Goal: Task Accomplishment & Management: Use online tool/utility

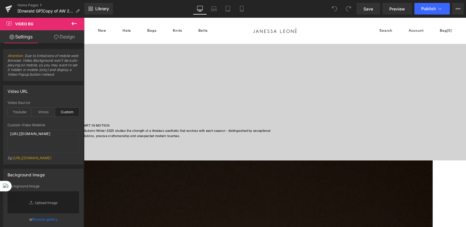
scroll to position [87, 0]
click at [155, 152] on div at bounding box center [275, 59] width 382 height 204
click at [31, 143] on textarea "[URL][DOMAIN_NAME]" at bounding box center [44, 140] width 72 height 23
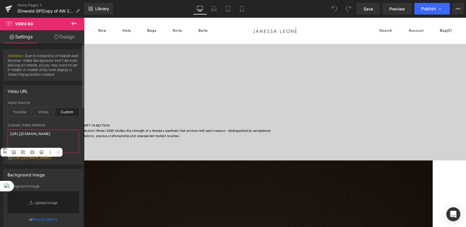
click at [31, 143] on textarea "[URL][DOMAIN_NAME]" at bounding box center [44, 140] width 72 height 23
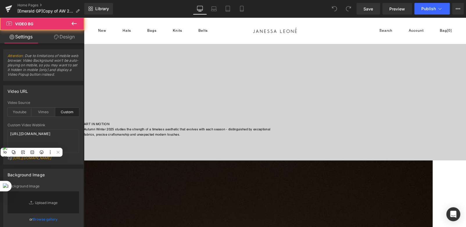
click at [91, 145] on div at bounding box center [275, 59] width 382 height 204
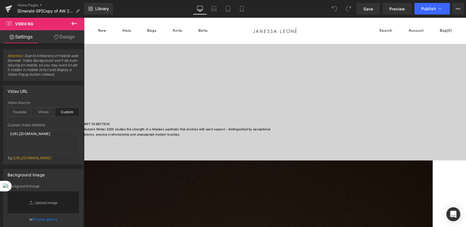
click at [66, 35] on link "Design" at bounding box center [64, 36] width 42 height 13
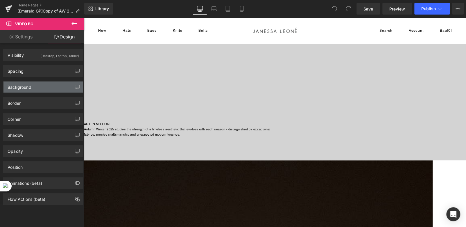
type input "#d3d3d3"
type input "100"
click at [50, 86] on div "Background" at bounding box center [43, 86] width 80 height 11
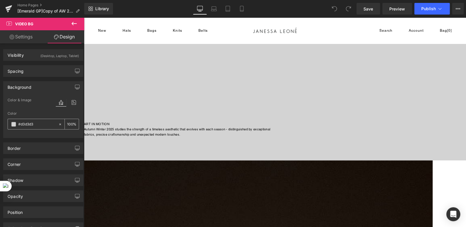
click at [58, 124] on icon at bounding box center [60, 124] width 4 height 4
type input "none"
type input "0"
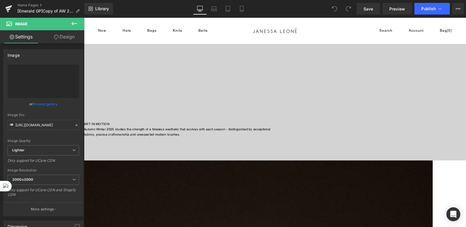
click at [149, 139] on div at bounding box center [275, 138] width 382 height 1
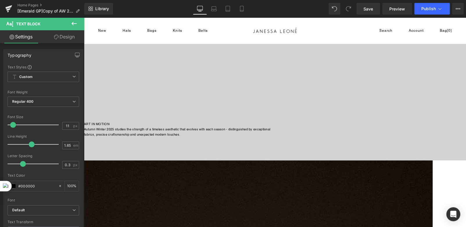
click at [67, 39] on link "Design" at bounding box center [64, 36] width 42 height 13
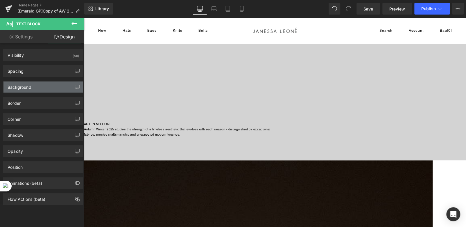
click at [37, 87] on div "Background" at bounding box center [43, 86] width 80 height 11
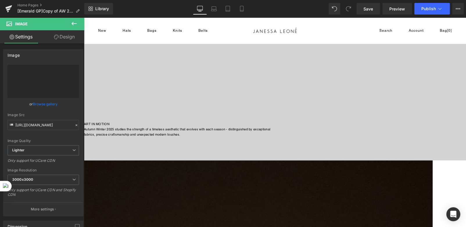
click at [71, 36] on link "Design" at bounding box center [64, 36] width 42 height 13
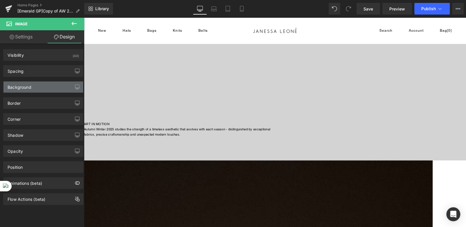
click at [49, 91] on div "Background" at bounding box center [43, 86] width 80 height 11
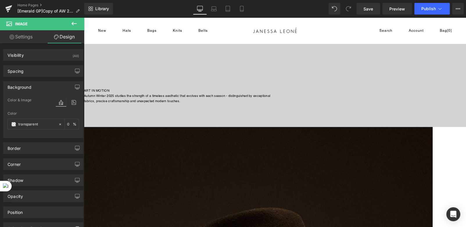
scroll to position [145, 0]
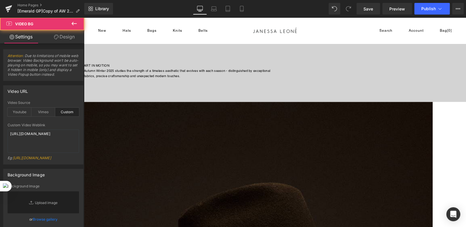
click at [251, 95] on div at bounding box center [275, 0] width 382 height 204
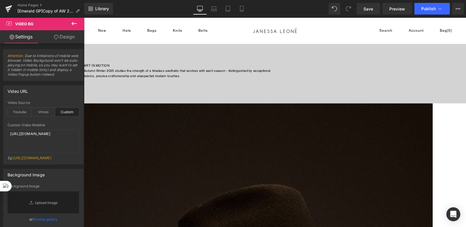
click at [68, 35] on link "Design" at bounding box center [64, 36] width 42 height 13
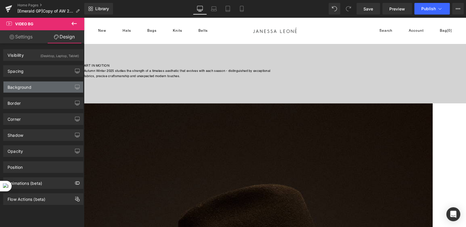
click at [37, 89] on div "Background" at bounding box center [43, 86] width 80 height 11
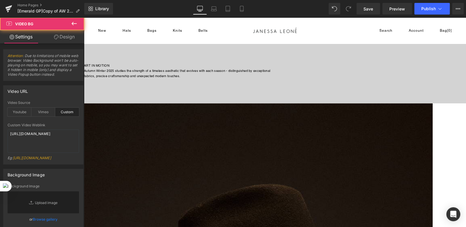
click at [175, 95] on div at bounding box center [275, 0] width 382 height 204
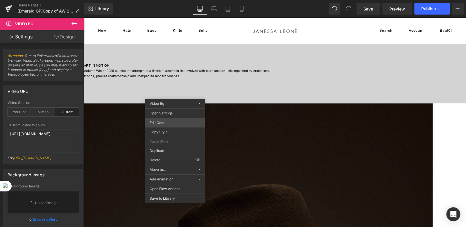
click at [164, 0] on div "You are previewing how the will restyle your page. You can not edit Elements in…" at bounding box center [233, 0] width 466 height 0
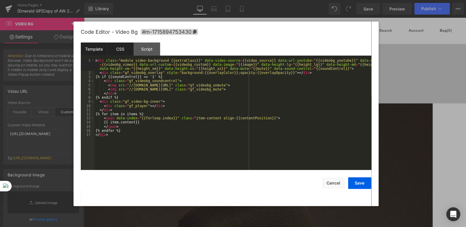
click at [119, 49] on div "CSS" at bounding box center [120, 48] width 26 height 13
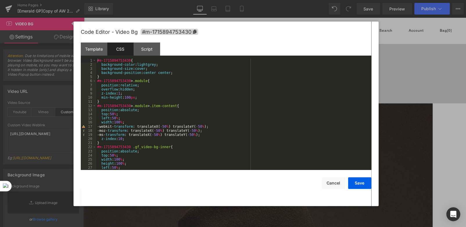
scroll to position [0, 0]
click at [144, 65] on div "#m-1715894753430 { background-color : lightgrey ; background-size : cover ; bac…" at bounding box center [232, 118] width 273 height 120
click at [363, 183] on button "Save" at bounding box center [359, 183] width 23 height 12
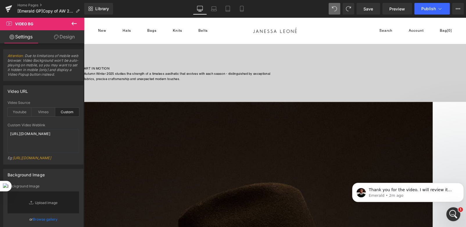
scroll to position [87, 0]
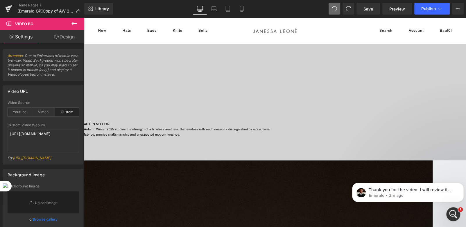
click at [252, 126] on p "ART IN MOTION" at bounding box center [275, 123] width 382 height 5
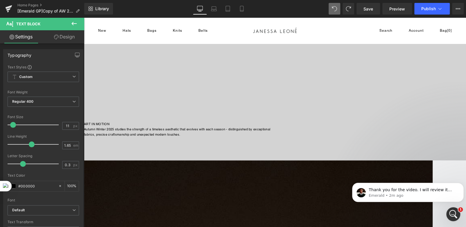
click at [62, 37] on link "Design" at bounding box center [64, 36] width 42 height 13
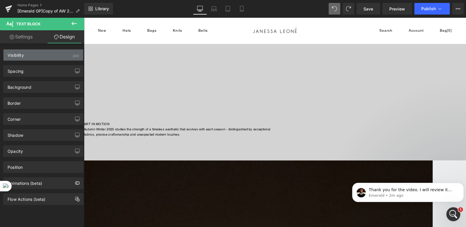
type input "0"
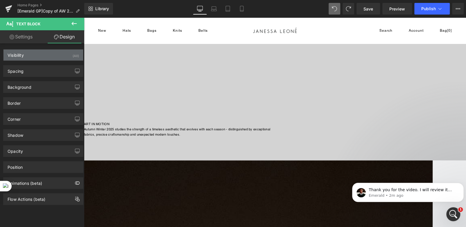
type input "0"
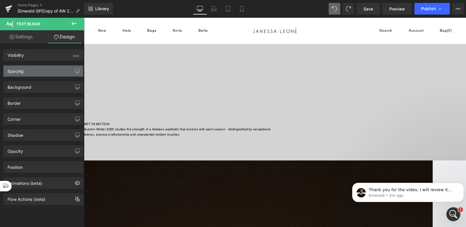
click at [38, 68] on div "Spacing" at bounding box center [43, 70] width 80 height 11
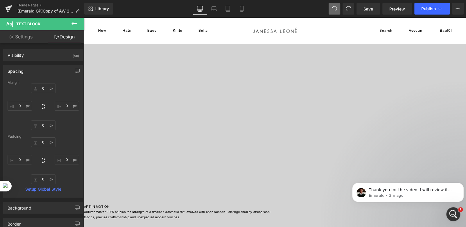
scroll to position [0, 0]
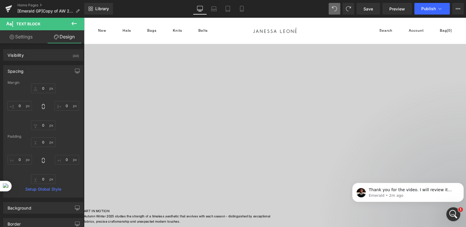
click at [84, 17] on span "Video Bg" at bounding box center [84, 17] width 0 height 0
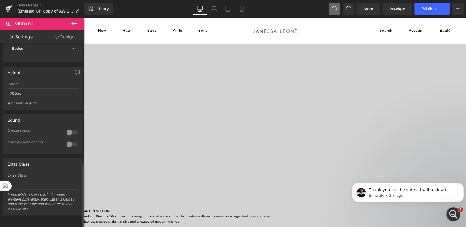
scroll to position [346, 0]
click at [69, 39] on link "Design" at bounding box center [64, 36] width 42 height 13
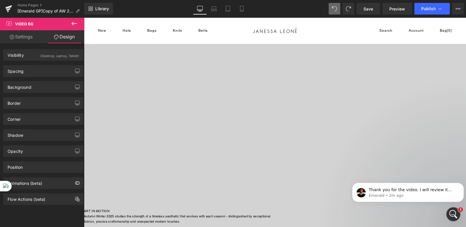
click at [52, 58] on div "(Desktop, Laptop, Tablet)" at bounding box center [59, 54] width 39 height 10
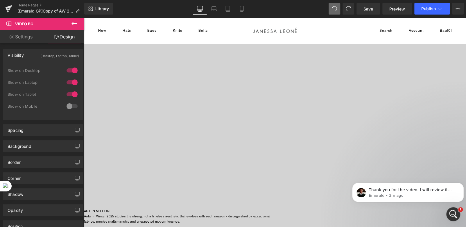
click at [51, 57] on div "(Desktop, Laptop, Tablet)" at bounding box center [59, 54] width 39 height 10
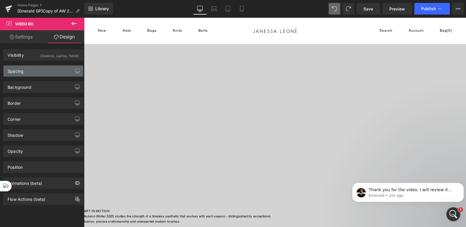
click at [46, 72] on div "Spacing" at bounding box center [43, 70] width 80 height 11
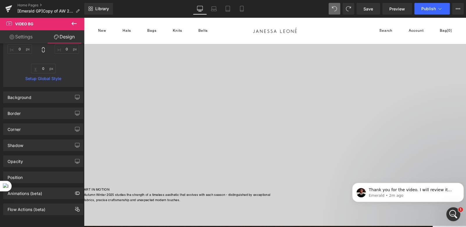
scroll to position [0, 0]
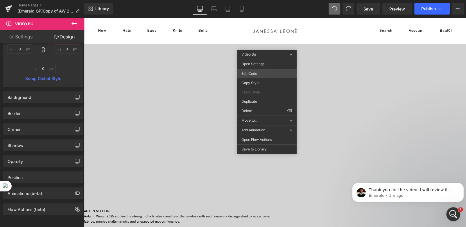
click at [253, 0] on div "Video Bg You are previewing how the will restyle your page. You can not edit El…" at bounding box center [233, 0] width 466 height 0
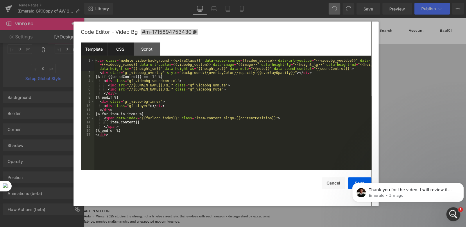
click at [122, 52] on div "CSS" at bounding box center [120, 48] width 26 height 13
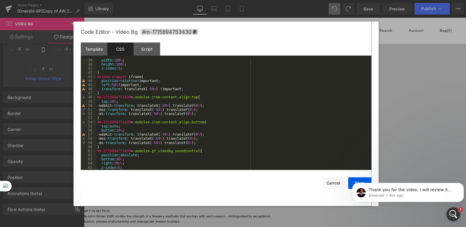
scroll to position [192, 0]
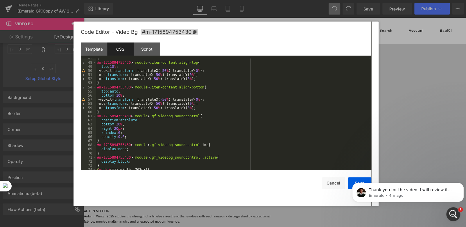
click at [384, 36] on div at bounding box center [233, 113] width 466 height 227
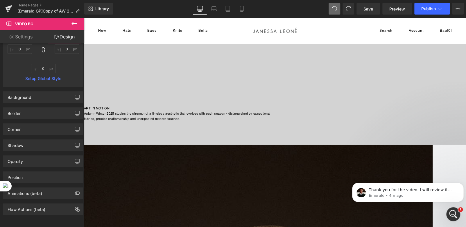
scroll to position [116, 0]
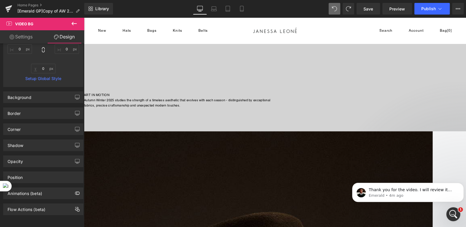
click at [121, 113] on div at bounding box center [275, 30] width 382 height 204
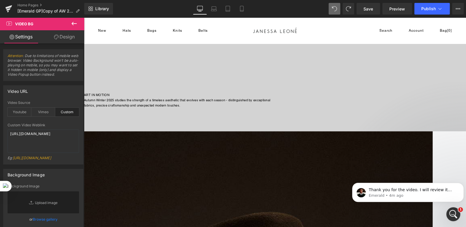
click at [120, 122] on div at bounding box center [275, 30] width 382 height 204
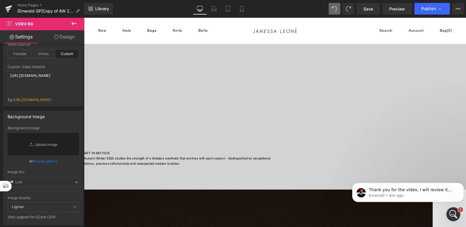
scroll to position [58, 0]
click at [175, 159] on p "Autumn Winter 2025 studies the strength of a timeless aesthetic that evolves wi…" at bounding box center [275, 157] width 382 height 5
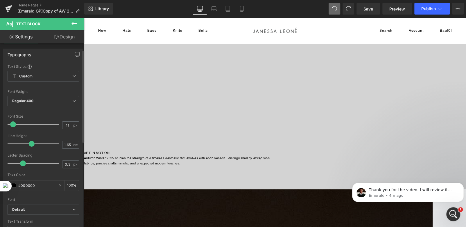
scroll to position [0, 0]
click at [69, 37] on link "Design" at bounding box center [64, 36] width 42 height 13
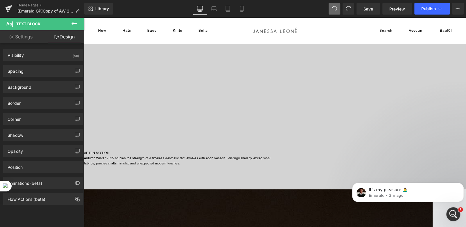
click at [84, 17] on span "Text Block" at bounding box center [84, 17] width 0 height 0
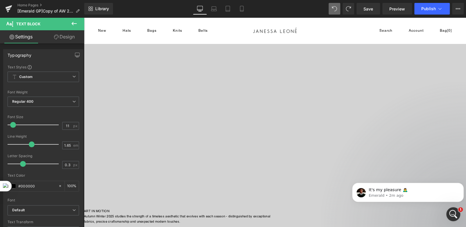
click at [84, 17] on span "Video Bg" at bounding box center [84, 17] width 0 height 0
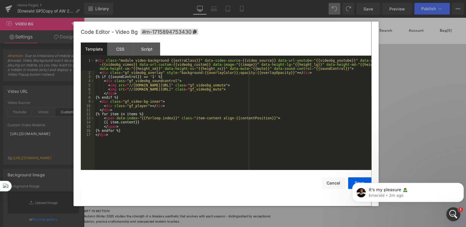
click at [249, 0] on div "Video Bg You are previewing how the will restyle your page. You can not edit El…" at bounding box center [233, 0] width 466 height 0
click at [119, 50] on div "CSS" at bounding box center [120, 48] width 26 height 13
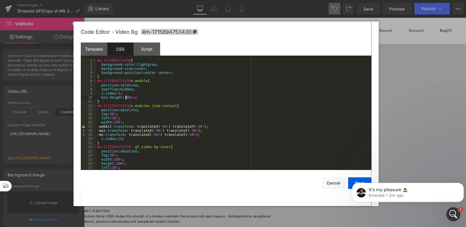
click at [126, 98] on div "#m-1715894753430 { background-color : lightgrey ; background-size : cover ; bac…" at bounding box center [232, 118] width 273 height 120
click html "It's my pleasure 🙇‍♂️ Emerald • 2m ago"
click at [354, 180] on body "It's my pleasure 🙇‍♂️ Emerald • 2m ago" at bounding box center [408, 191] width 112 height 36
click at [350, 182] on button "Save" at bounding box center [359, 183] width 23 height 12
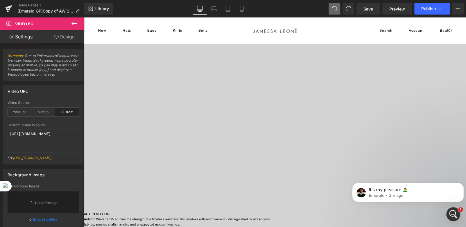
click at [84, 17] on span "Video Bg" at bounding box center [84, 17] width 0 height 0
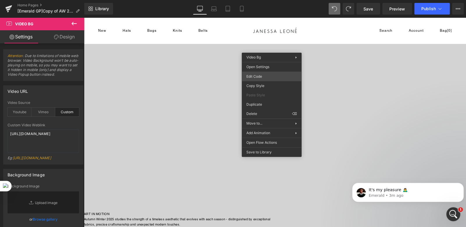
click at [258, 0] on div "Video Bg You are previewing how the will restyle your page. You can not edit El…" at bounding box center [233, 0] width 466 height 0
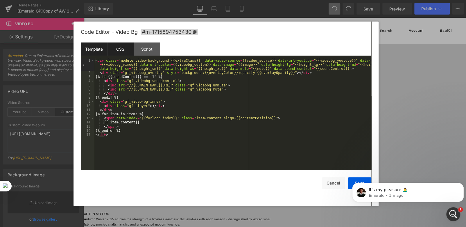
click at [121, 48] on div "CSS" at bounding box center [120, 48] width 26 height 13
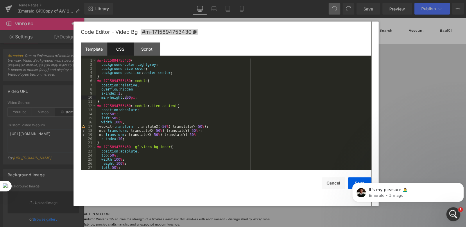
click at [126, 99] on div "#m-1715894753430 { background-color : lightgrey ; background-size : cover ; bac…" at bounding box center [232, 118] width 273 height 120
click at [352, 182] on button "Save" at bounding box center [359, 183] width 23 height 12
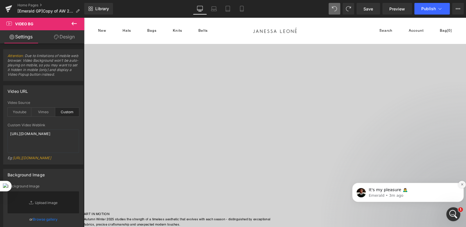
click at [462, 185] on icon "Dismiss notification" at bounding box center [462, 184] width 2 height 2
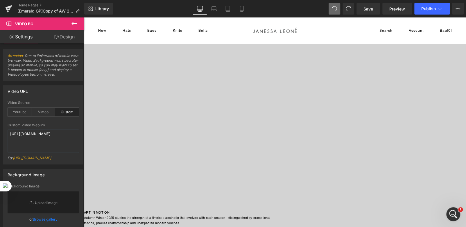
click at [84, 17] on span "Video Bg" at bounding box center [84, 17] width 0 height 0
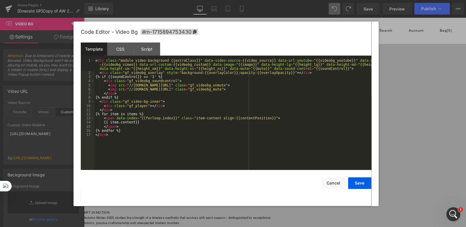
click at [254, 0] on div "Video Bg You are previewing how the will restyle your page. You can not edit El…" at bounding box center [233, 0] width 466 height 0
click at [119, 50] on div "CSS" at bounding box center [120, 48] width 26 height 13
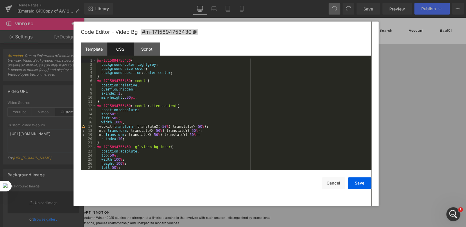
click at [126, 97] on div "#m-1715894753430 { background-color : lightgrey ; background-size : cover ; bac…" at bounding box center [232, 118] width 273 height 120
click at [352, 185] on button "Save" at bounding box center [359, 183] width 23 height 12
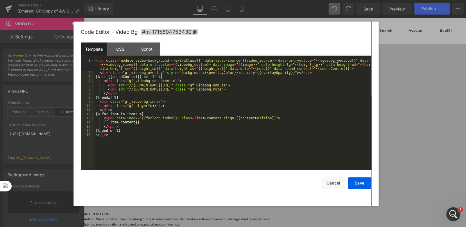
click at [251, 0] on div "Video Bg You are previewing how the will restyle your page. You can not edit El…" at bounding box center [233, 0] width 466 height 0
click at [121, 51] on div "CSS" at bounding box center [120, 48] width 26 height 13
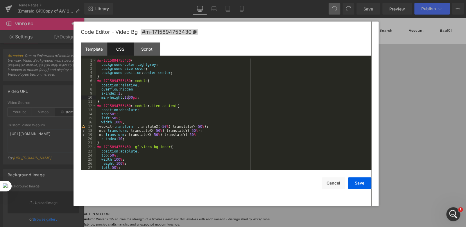
click at [129, 98] on div "#m-1715894753430 { background-color : lightgrey ; background-size : cover ; bac…" at bounding box center [232, 118] width 273 height 120
click at [360, 179] on button "Save" at bounding box center [359, 183] width 23 height 12
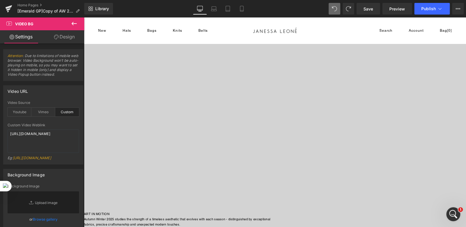
click at [84, 17] on span "Video Bg" at bounding box center [84, 17] width 0 height 0
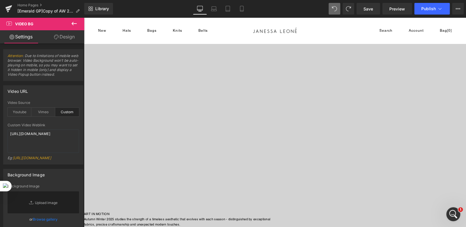
click at [259, 206] on img at bounding box center [84, 15] width 382 height 382
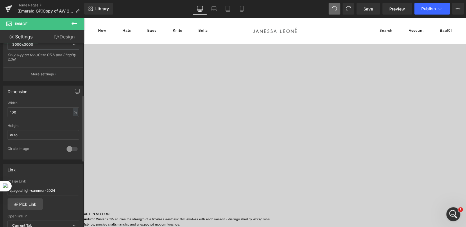
scroll to position [145, 0]
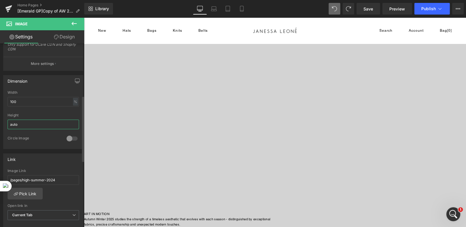
click at [21, 122] on input "auto" at bounding box center [44, 125] width 72 height 10
type input "a"
type input "1"
type input "800"
click at [39, 113] on div "Height" at bounding box center [44, 115] width 72 height 4
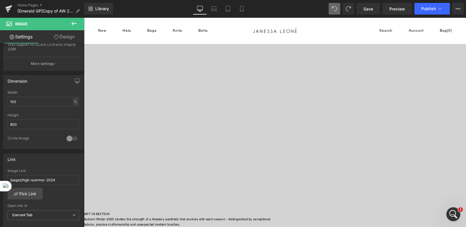
click at [205, 131] on img at bounding box center [84, 90] width 382 height 233
click at [214, 137] on img at bounding box center [84, 90] width 382 height 233
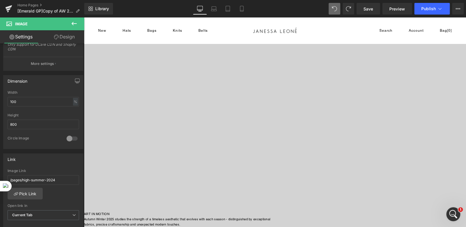
click at [84, 17] on span "Image" at bounding box center [84, 17] width 0 height 0
click at [84, 17] on span "Video Bg" at bounding box center [84, 17] width 0 height 0
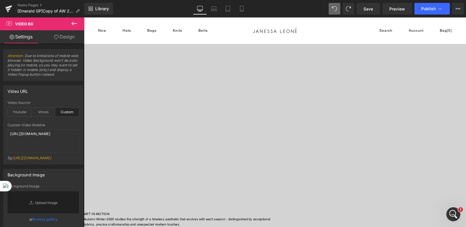
click at [84, 17] on span "Image" at bounding box center [84, 17] width 0 height 0
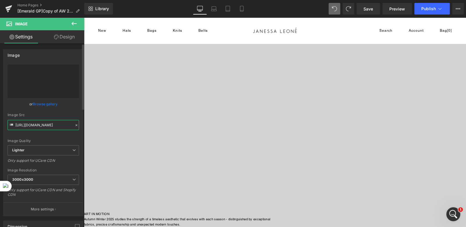
click at [51, 125] on input "[URL][DOMAIN_NAME]" at bounding box center [44, 125] width 72 height 10
click at [51, 124] on input "[URL][DOMAIN_NAME]" at bounding box center [44, 125] width 72 height 10
click at [84, 17] on span "Image" at bounding box center [84, 17] width 0 height 0
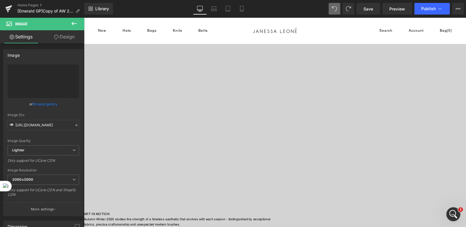
click at [84, 17] on span "Video Bg" at bounding box center [84, 17] width 0 height 0
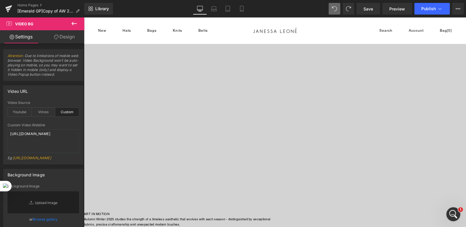
click at [84, 17] on span "Image" at bounding box center [84, 17] width 0 height 0
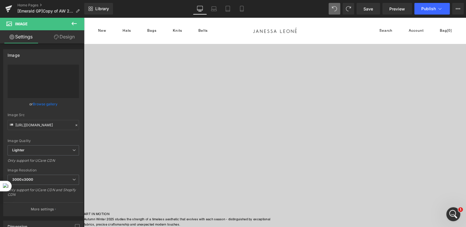
click at [84, 17] on span "Image" at bounding box center [84, 17] width 0 height 0
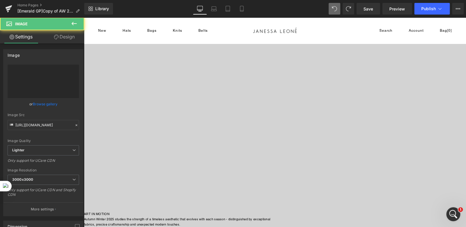
click at [202, 92] on img at bounding box center [84, 90] width 382 height 233
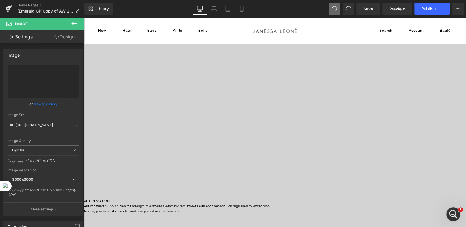
scroll to position [0, 0]
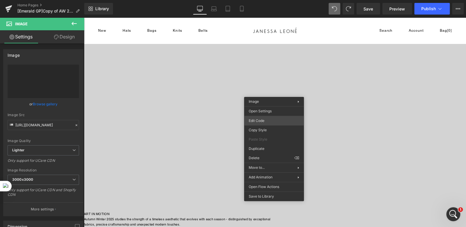
click at [263, 0] on div "Image You are previewing how the will restyle your page. You can not edit Eleme…" at bounding box center [233, 0] width 466 height 0
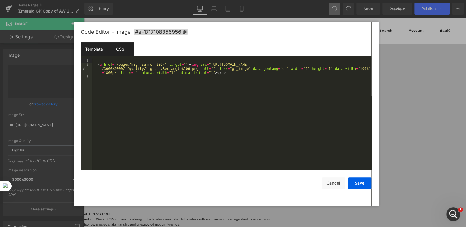
click at [116, 47] on div "CSS" at bounding box center [120, 48] width 26 height 13
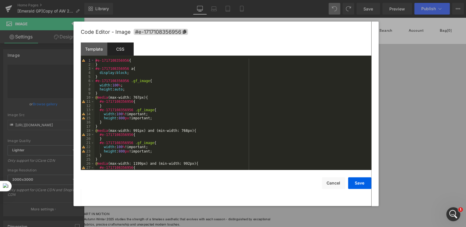
scroll to position [35, 0]
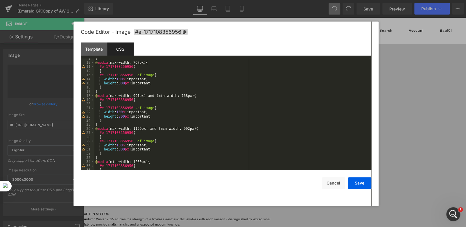
click at [384, 54] on div at bounding box center [233, 113] width 466 height 227
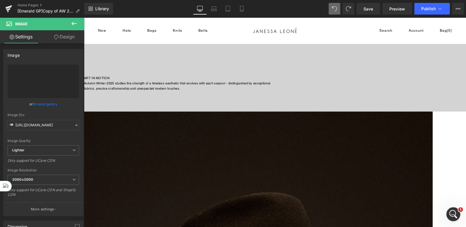
scroll to position [145, 0]
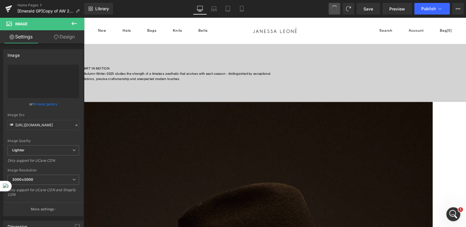
type input "auto"
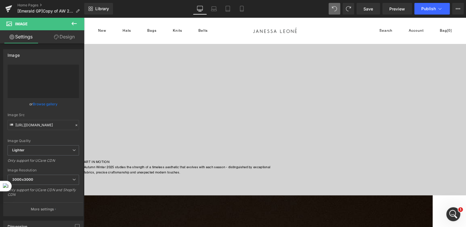
scroll to position [0, 0]
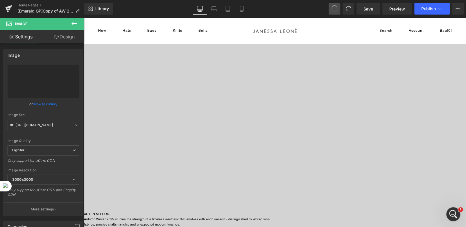
click at [335, 5] on span at bounding box center [335, 9] width 10 height 10
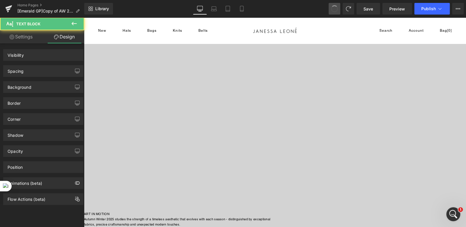
click at [335, 5] on span at bounding box center [335, 9] width 8 height 8
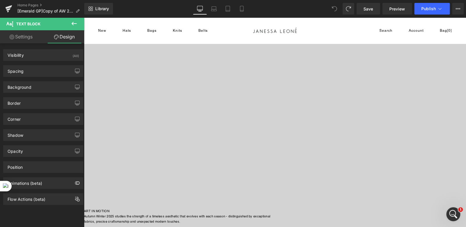
click at [335, 5] on span at bounding box center [335, 9] width 12 height 12
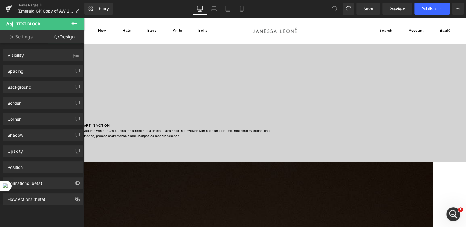
scroll to position [87, 0]
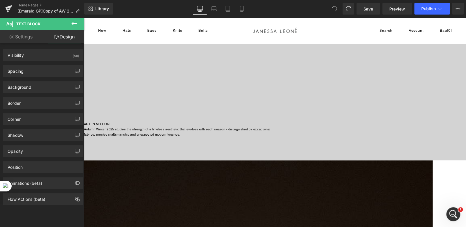
click at [233, 151] on div at bounding box center [275, 59] width 382 height 204
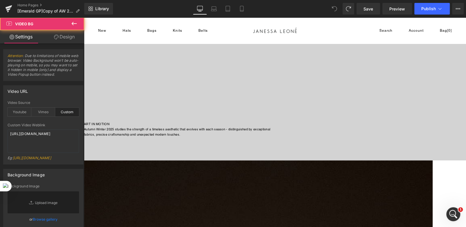
click at [143, 143] on div at bounding box center [275, 59] width 382 height 204
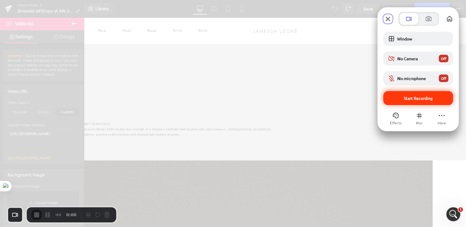
click at [419, 98] on span "Start Recording" at bounding box center [418, 97] width 29 height 5
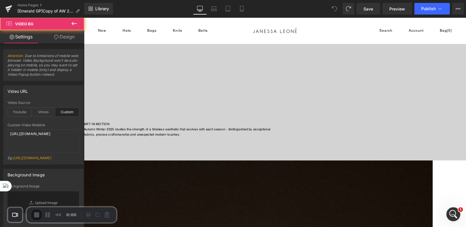
click at [140, 150] on div at bounding box center [275, 59] width 382 height 204
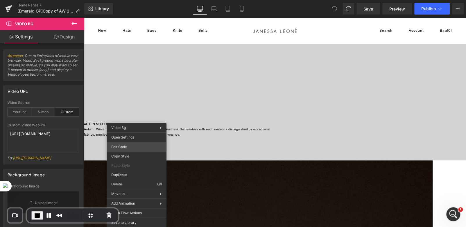
click at [125, 0] on div "Image You are previewing how the will restyle your page. You can not edit Eleme…" at bounding box center [233, 0] width 466 height 0
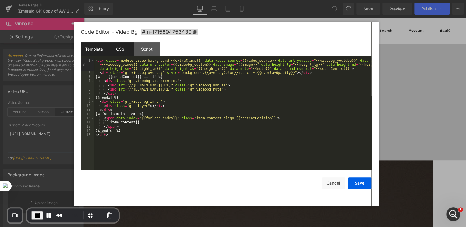
click at [123, 49] on div "CSS" at bounding box center [120, 48] width 26 height 13
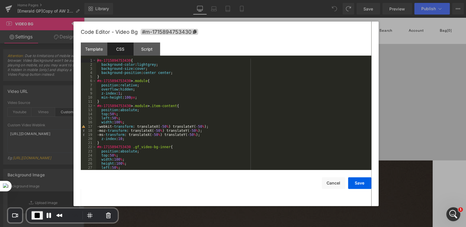
click at [143, 65] on div "#m-1715894753430 { background-color : lightgrey ; background-size : cover ; bac…" at bounding box center [232, 118] width 273 height 120
click at [357, 181] on button "Save" at bounding box center [359, 183] width 23 height 12
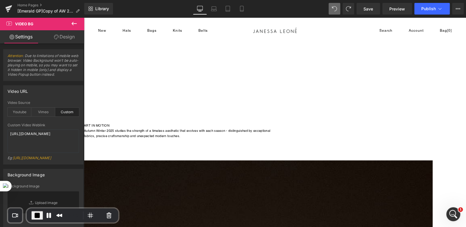
scroll to position [145, 0]
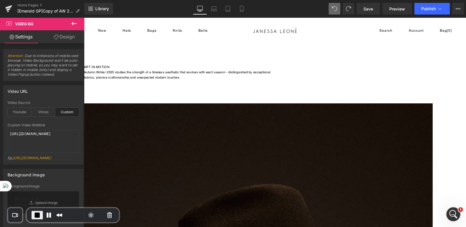
click at [37, 214] on span "End Recording" at bounding box center [37, 214] width 7 height 7
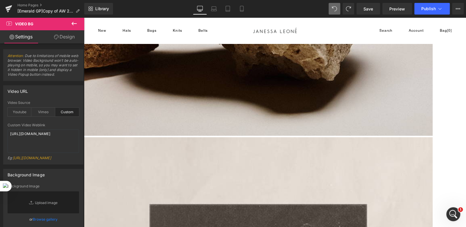
scroll to position [523, 0]
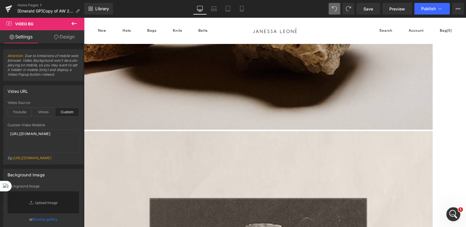
click at [65, 40] on link "Design" at bounding box center [64, 36] width 42 height 13
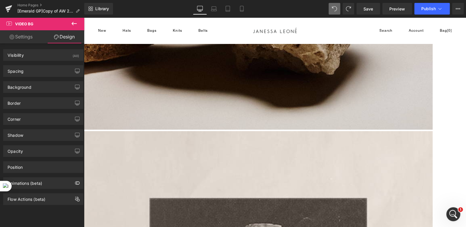
type input "0"
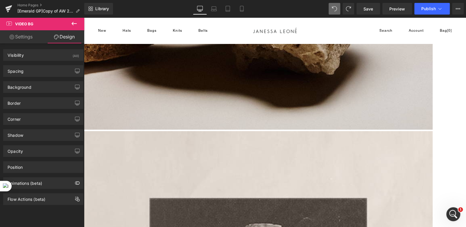
type input "0"
click at [38, 72] on div "Spacing" at bounding box center [43, 70] width 80 height 11
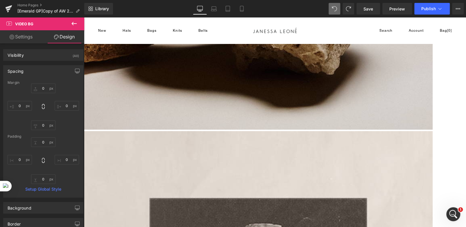
click at [84, 17] on span "Video Bg" at bounding box center [84, 17] width 0 height 0
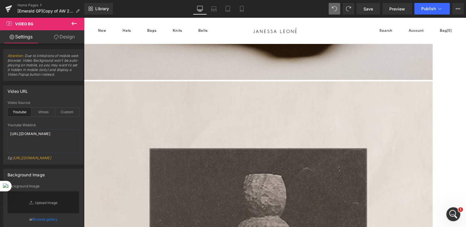
scroll to position [486, 0]
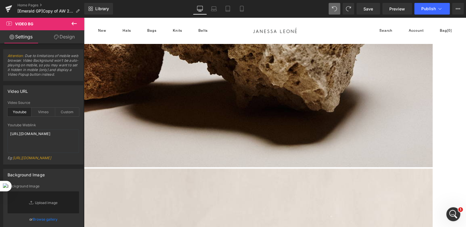
click at [84, 17] on span "Video Bg" at bounding box center [84, 17] width 0 height 0
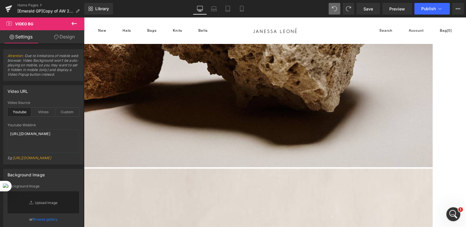
click at [84, 17] on span "Video Bg" at bounding box center [84, 17] width 0 height 0
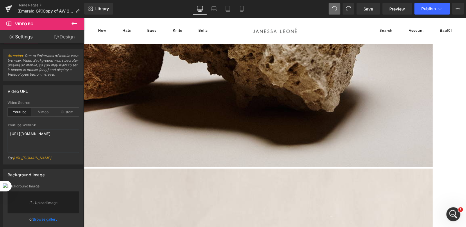
click at [65, 41] on link "Design" at bounding box center [64, 36] width 42 height 13
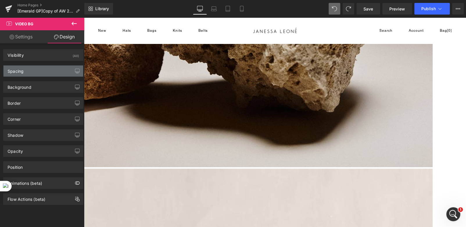
type input "0"
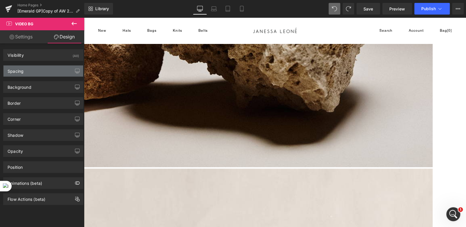
type input "0"
click at [43, 74] on div "Spacing" at bounding box center [43, 70] width 80 height 11
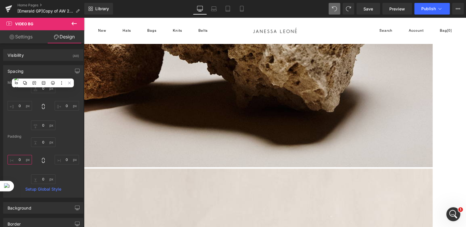
click at [18, 158] on input "0" at bounding box center [20, 160] width 24 height 10
type input "3"
type input "50"
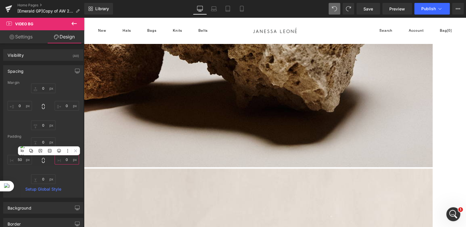
click at [66, 159] on input "0" at bounding box center [67, 160] width 24 height 10
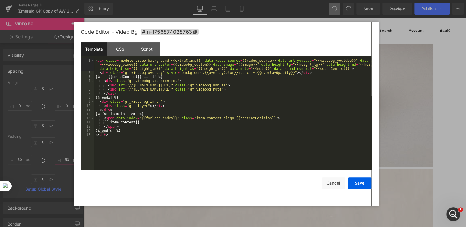
click at [272, 0] on div "Video Bg You are previewing how the will restyle your page. You can not edit El…" at bounding box center [233, 0] width 466 height 0
type input "50"
click at [121, 53] on div "CSS" at bounding box center [120, 48] width 26 height 13
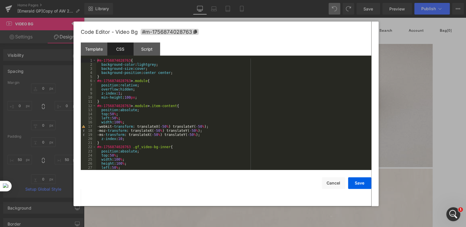
click at [142, 65] on div "#m-1756874028763 { background-color : lightgrey ; background-size : cover ; bac…" at bounding box center [232, 118] width 273 height 120
click at [357, 183] on button "Save" at bounding box center [359, 183] width 23 height 12
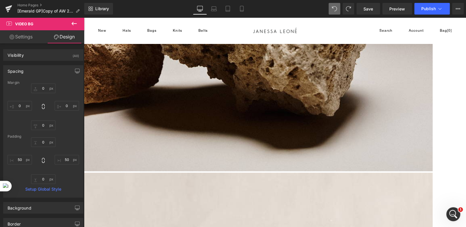
scroll to position [457, 0]
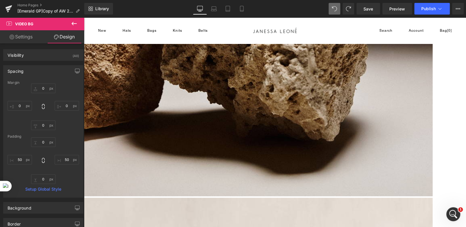
type input "0"
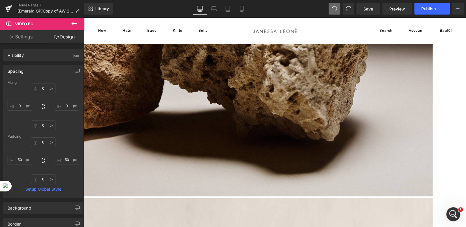
type input "0"
type input "50"
type input "0"
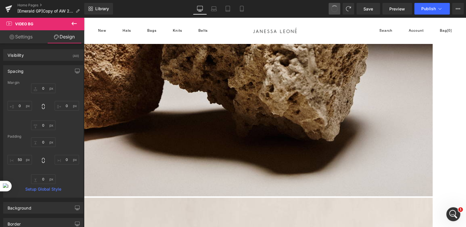
type input "0"
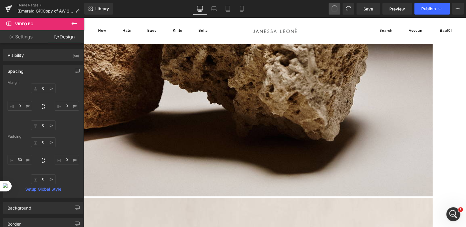
type input "0"
click at [334, 8] on span at bounding box center [334, 8] width 9 height 9
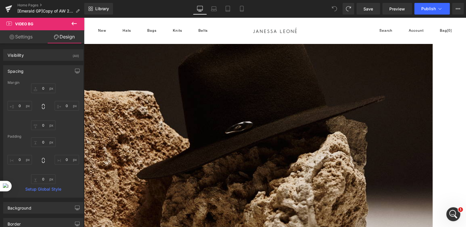
scroll to position [60, 0]
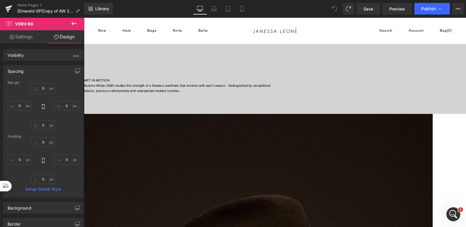
click at [334, 8] on icon at bounding box center [334, 8] width 5 height 5
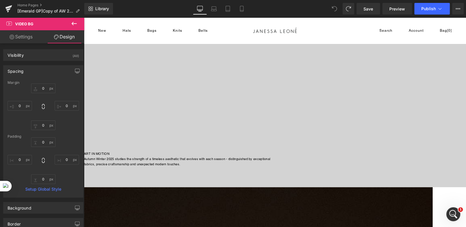
scroll to position [0, 0]
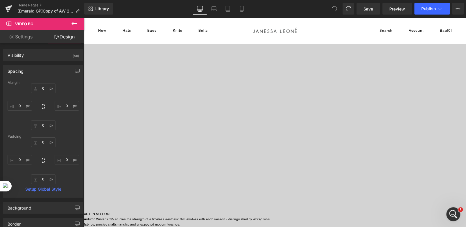
click at [334, 8] on icon at bounding box center [334, 8] width 5 height 5
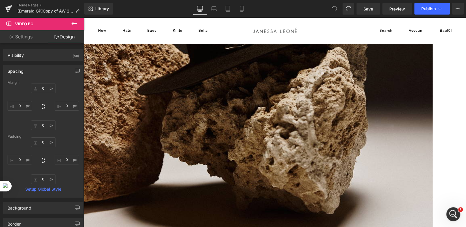
scroll to position [378, 0]
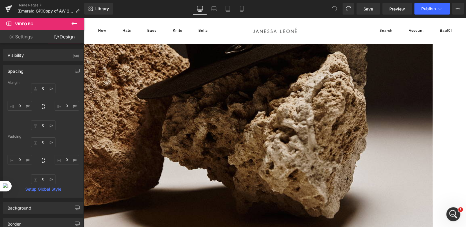
click at [336, 5] on span at bounding box center [335, 9] width 12 height 12
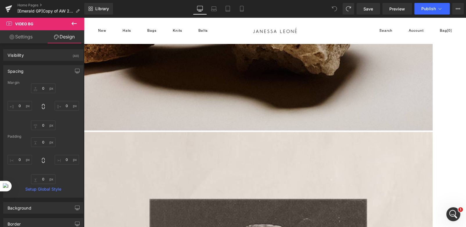
scroll to position [523, 0]
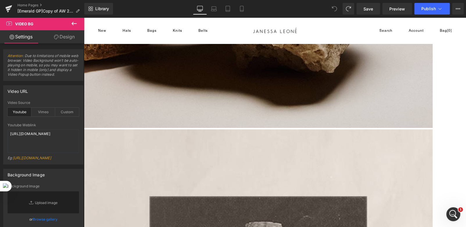
click at [62, 39] on link "Design" at bounding box center [64, 36] width 42 height 13
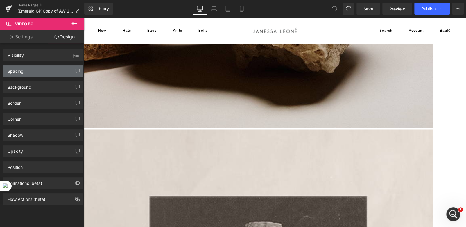
type input "0"
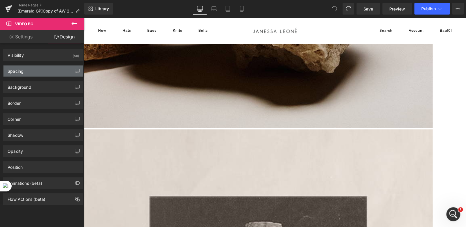
type input "0"
click at [40, 74] on div "Spacing" at bounding box center [43, 70] width 80 height 11
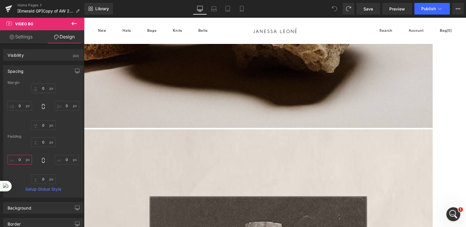
click at [19, 160] on input "0" at bounding box center [20, 160] width 24 height 10
click at [69, 159] on input "0" at bounding box center [67, 160] width 24 height 10
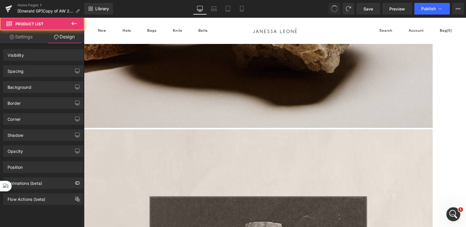
click at [333, 5] on button at bounding box center [335, 9] width 12 height 12
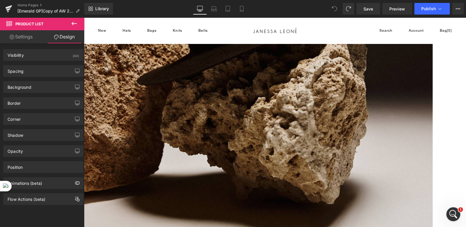
scroll to position [389, 0]
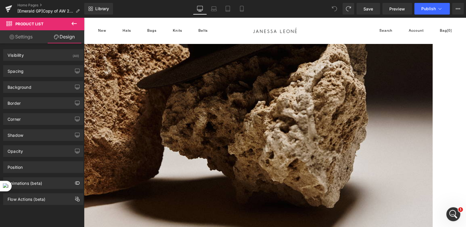
click at [333, 5] on span at bounding box center [335, 9] width 12 height 12
click at [329, 10] on span at bounding box center [335, 9] width 12 height 12
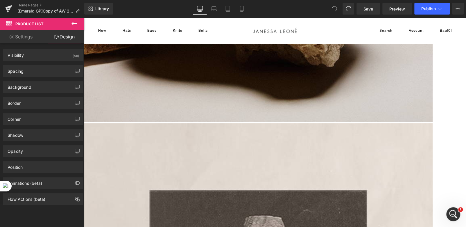
scroll to position [478, 0]
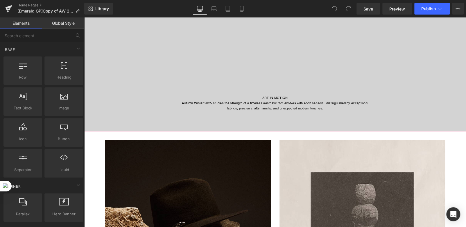
click at [138, 120] on div at bounding box center [275, 30] width 382 height 204
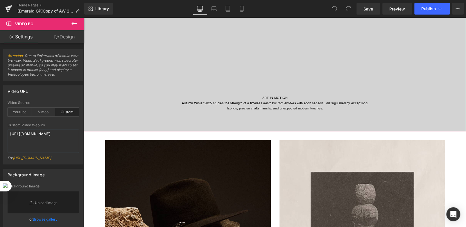
click at [223, 117] on div at bounding box center [275, 30] width 382 height 204
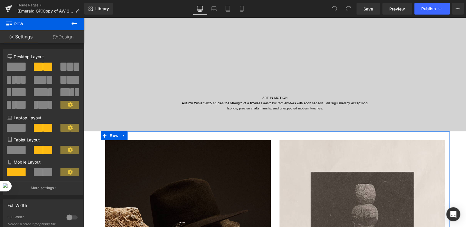
click at [60, 37] on link "Design" at bounding box center [63, 36] width 42 height 13
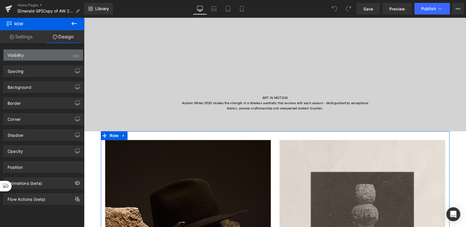
type input "0"
type input "30"
type input "0"
type input "10"
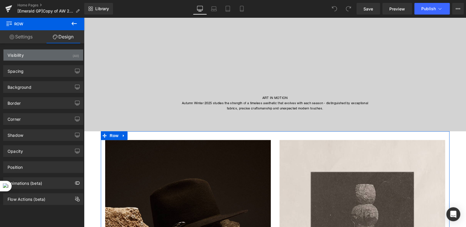
type input "0"
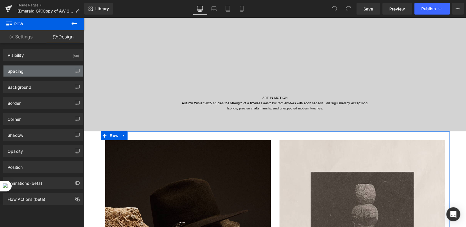
click at [46, 73] on div "Spacing" at bounding box center [43, 70] width 80 height 11
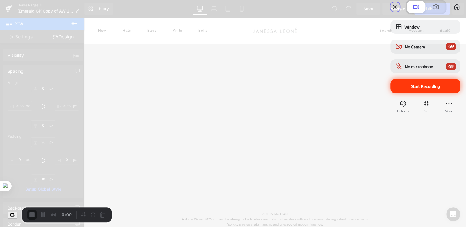
click at [412, 89] on span "Start Recording" at bounding box center [426, 85] width 29 height 5
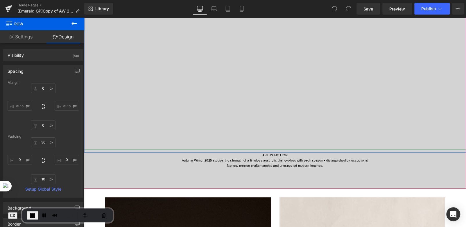
scroll to position [58, 0]
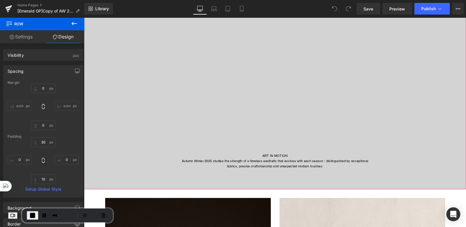
click at [119, 169] on div at bounding box center [275, 87] width 382 height 204
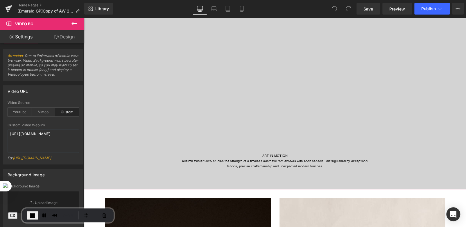
click at [65, 34] on link "Design" at bounding box center [64, 36] width 42 height 13
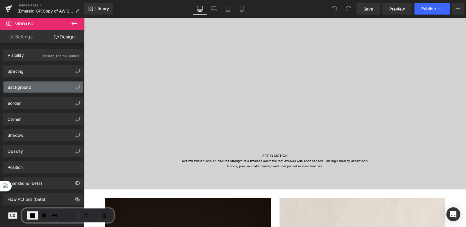
type input "#d3d3d3"
type input "100"
click at [34, 89] on div "Background" at bounding box center [43, 86] width 80 height 11
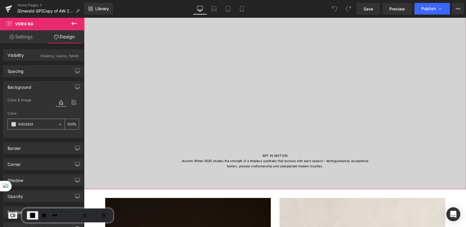
click at [58, 124] on icon at bounding box center [60, 124] width 4 height 4
type input "none"
type input "0"
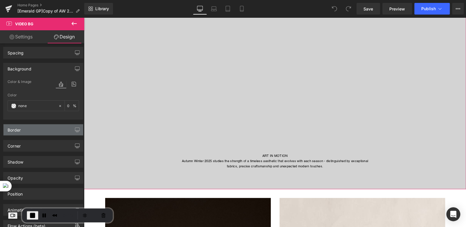
scroll to position [0, 0]
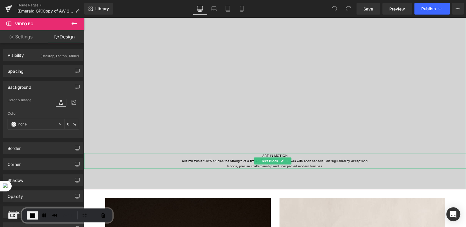
click at [141, 159] on p "Autumn Winter 2025 studies the strength of a timeless aesthetic that evolves wi…" at bounding box center [275, 160] width 382 height 5
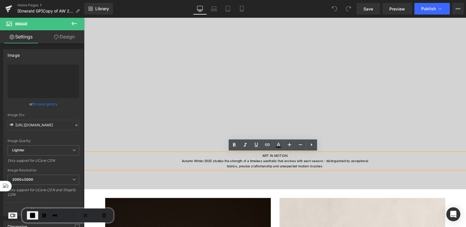
click at [133, 184] on div at bounding box center [275, 87] width 382 height 204
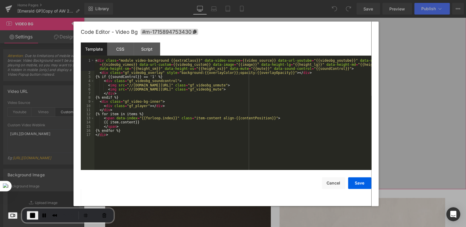
click at [107, 0] on div "You are previewing how the will restyle your page. You can not edit Elements in…" at bounding box center [233, 0] width 466 height 0
click at [123, 48] on div "CSS" at bounding box center [120, 48] width 26 height 13
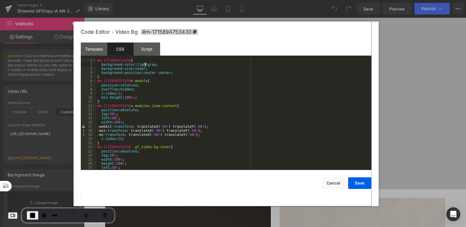
click at [145, 65] on div "#m-1715894753430 { background-color : lightgrey ; background-size : cover ; bac…" at bounding box center [232, 118] width 273 height 120
click at [359, 183] on button "Save" at bounding box center [359, 183] width 23 height 12
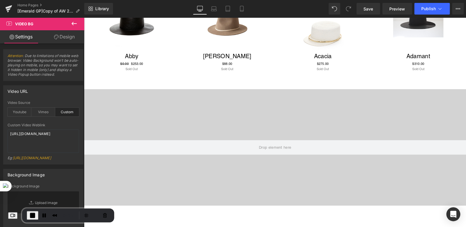
scroll to position [494, 0]
click at [266, 125] on div at bounding box center [275, 147] width 382 height 116
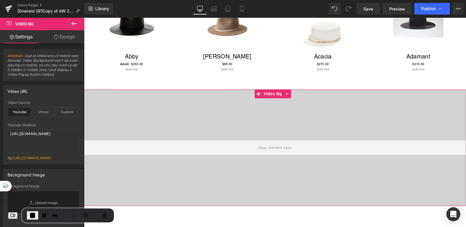
click at [65, 37] on link "Design" at bounding box center [64, 36] width 42 height 13
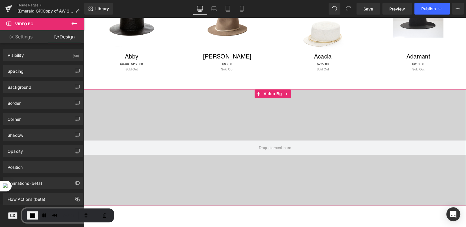
type input "0"
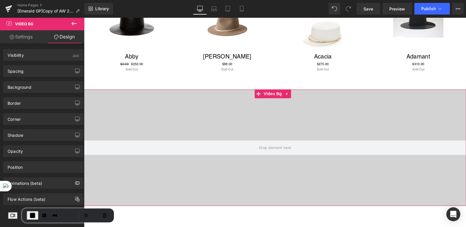
type input "0"
click at [25, 72] on div "Spacing" at bounding box center [43, 70] width 80 height 11
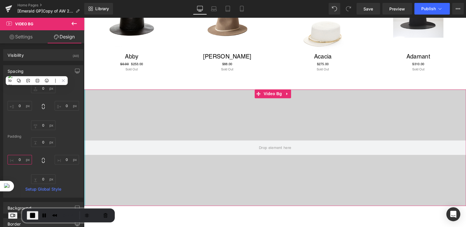
click at [19, 158] on input "0" at bounding box center [20, 160] width 24 height 10
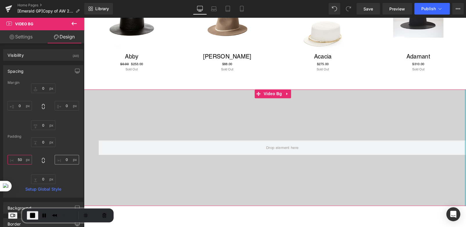
type input "50"
click at [66, 161] on input "0" at bounding box center [67, 160] width 24 height 10
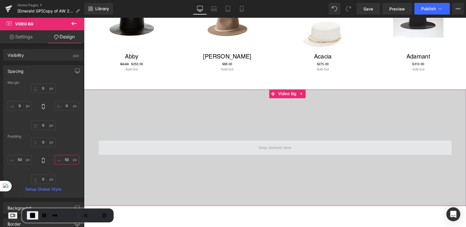
type input "50"
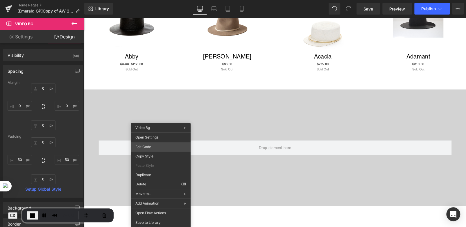
click at [147, 0] on div "You are previewing how the will restyle your page. You can not edit Elements in…" at bounding box center [233, 0] width 466 height 0
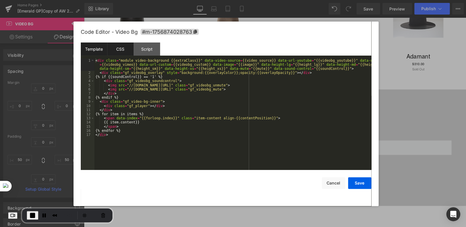
click at [120, 48] on div "CSS" at bounding box center [120, 48] width 26 height 13
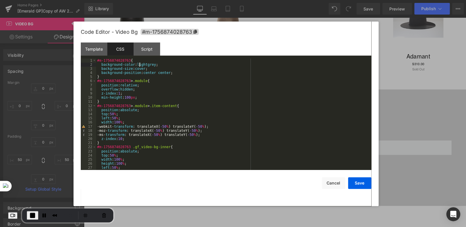
click at [140, 65] on div "#m-1756874028763 { background-color : lightgrey ; background-size : cover ; bac…" at bounding box center [232, 118] width 273 height 120
click at [355, 182] on button "Save" at bounding box center [359, 183] width 23 height 12
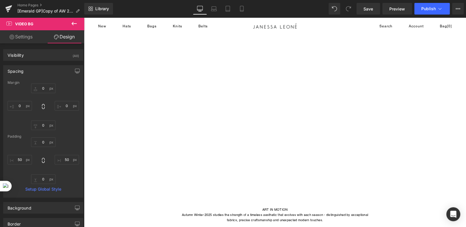
scroll to position [0, 0]
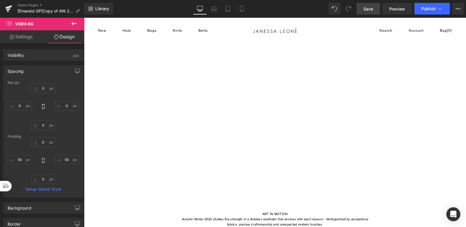
click at [369, 8] on span "Save" at bounding box center [369, 9] width 10 height 6
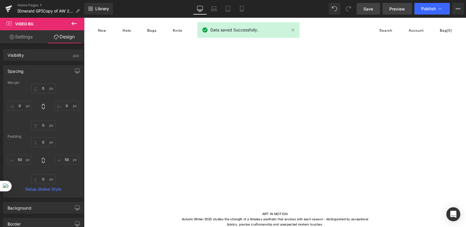
click at [398, 9] on span "Preview" at bounding box center [398, 9] width 16 height 6
